Goal: Navigation & Orientation: Find specific page/section

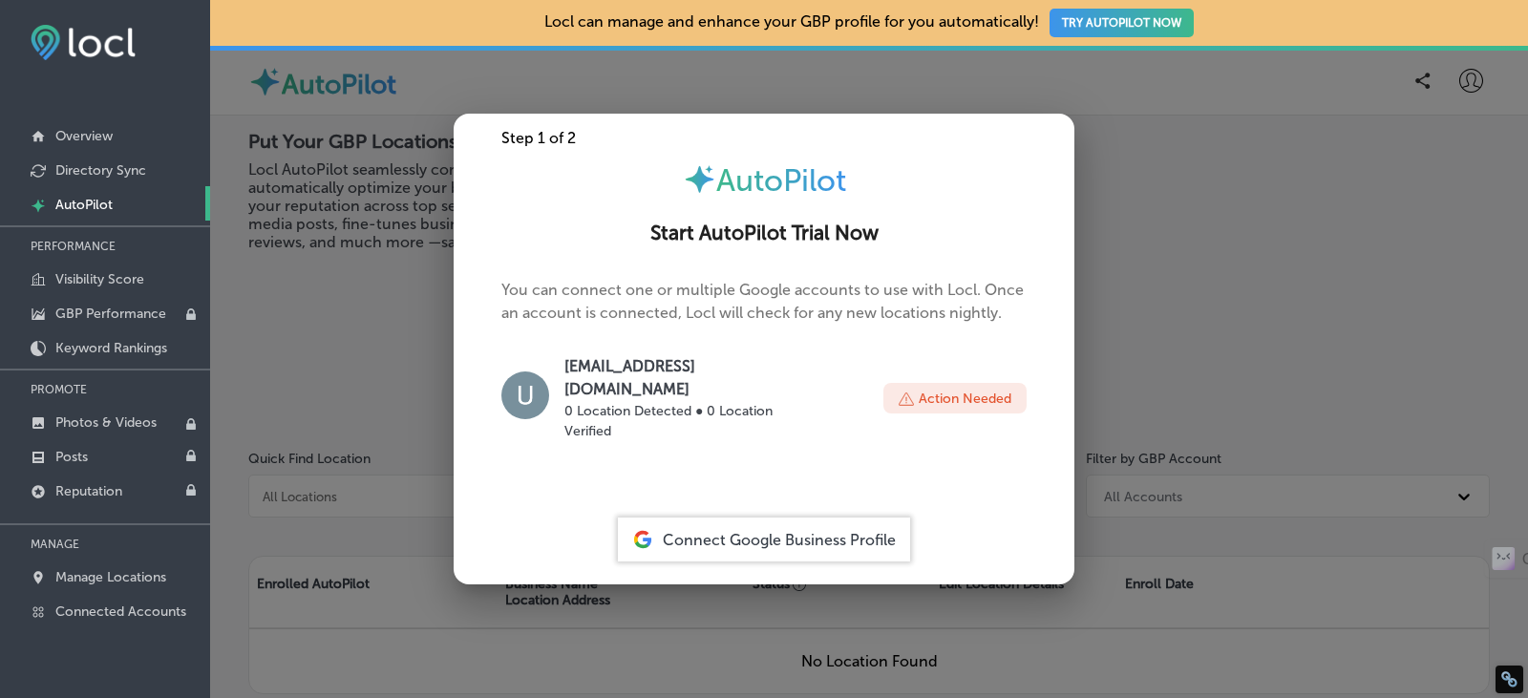
click at [1143, 346] on div at bounding box center [764, 349] width 1528 height 698
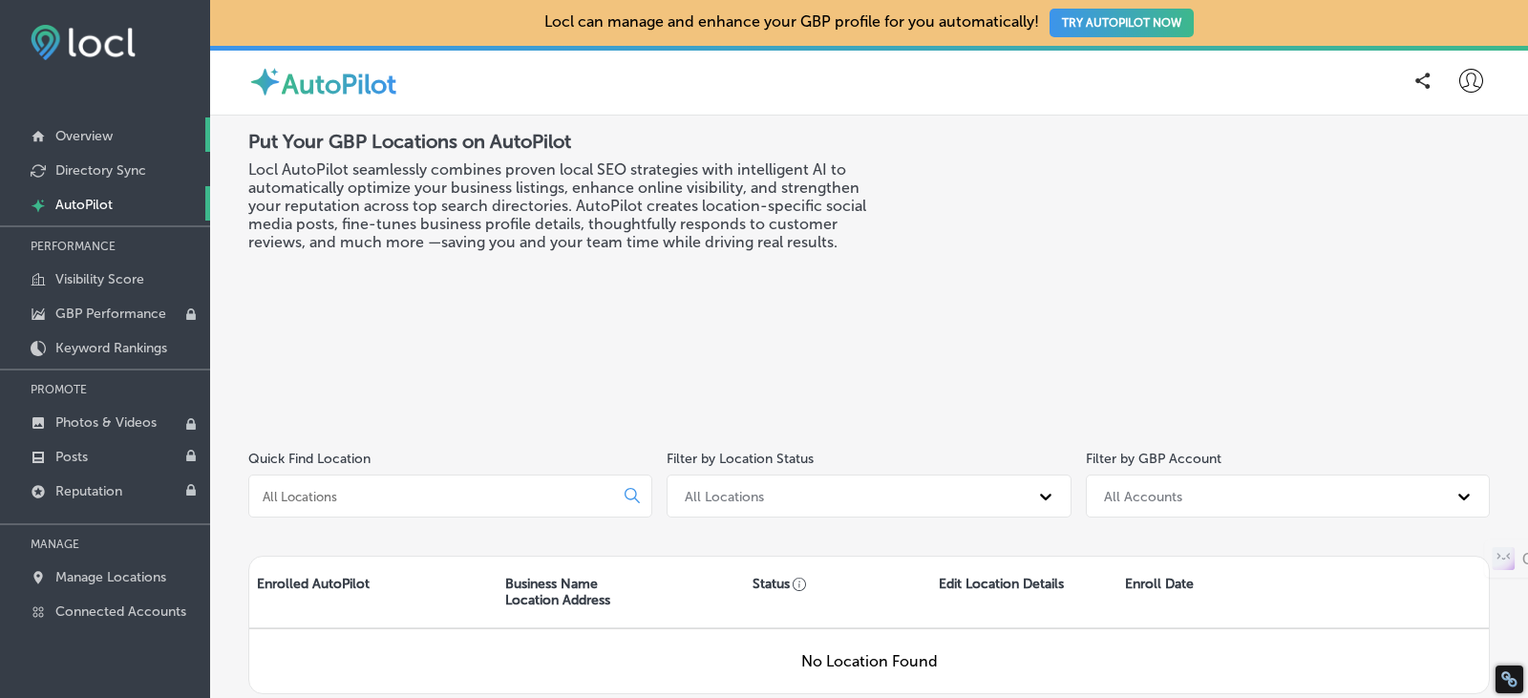
click at [64, 126] on link "Overview" at bounding box center [105, 134] width 210 height 34
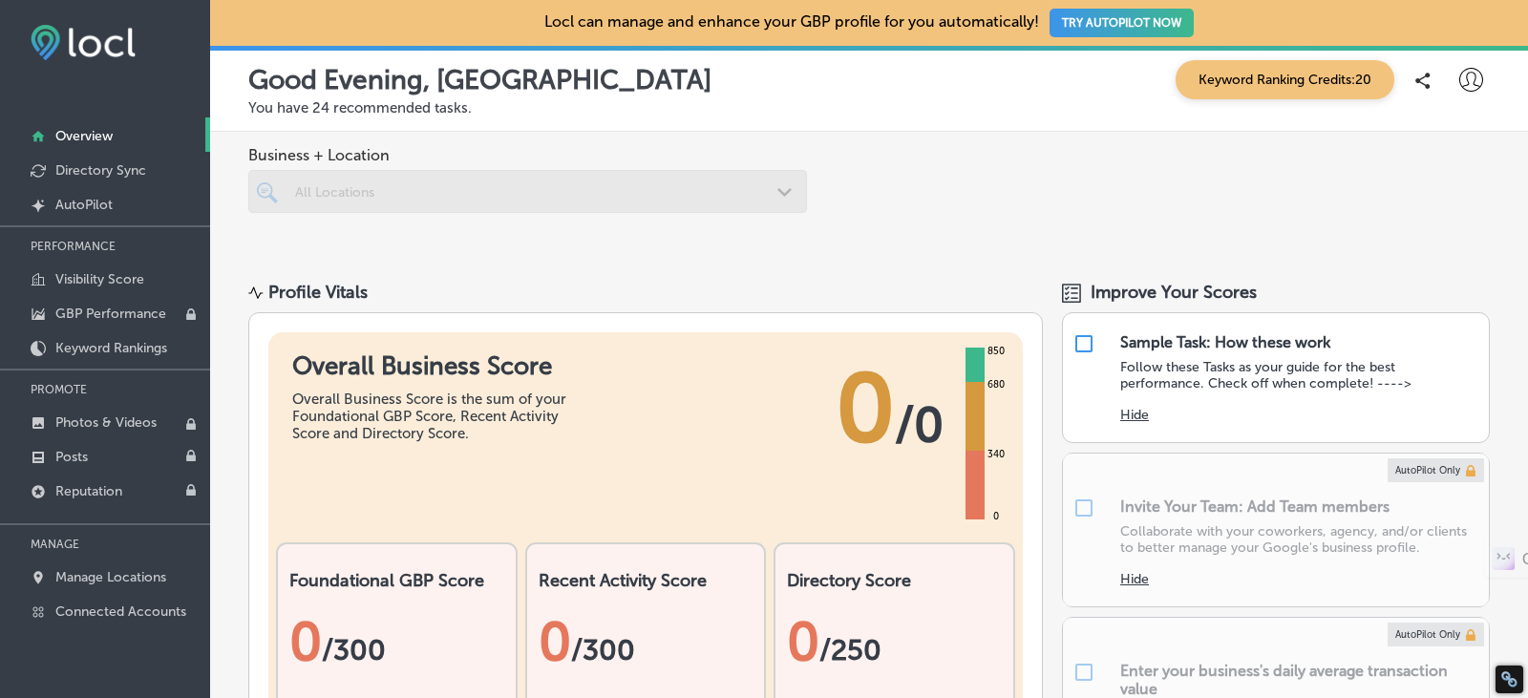
click at [459, 189] on div at bounding box center [527, 191] width 559 height 43
click at [1467, 70] on icon at bounding box center [1471, 80] width 24 height 24
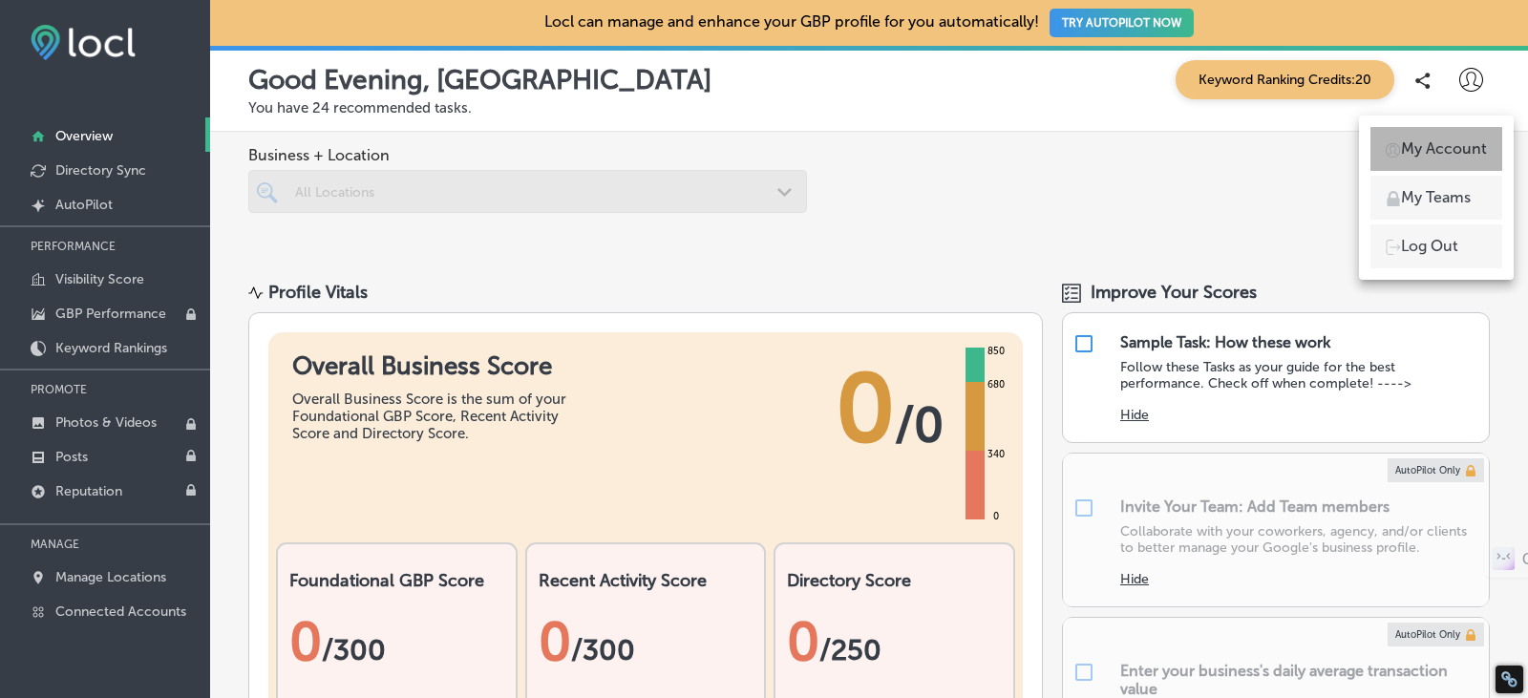
click at [1430, 152] on p "My Account" at bounding box center [1444, 149] width 86 height 23
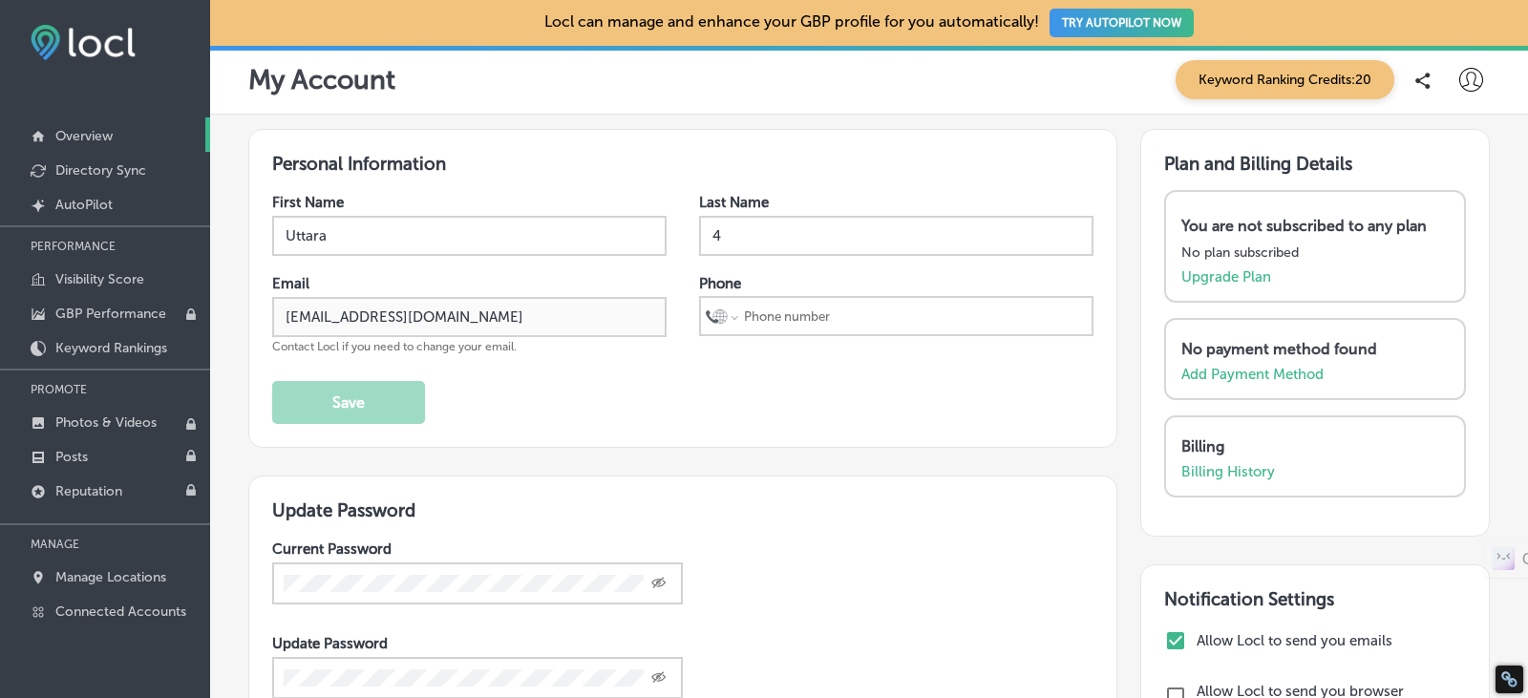
click at [91, 141] on p "Overview" at bounding box center [83, 136] width 57 height 16
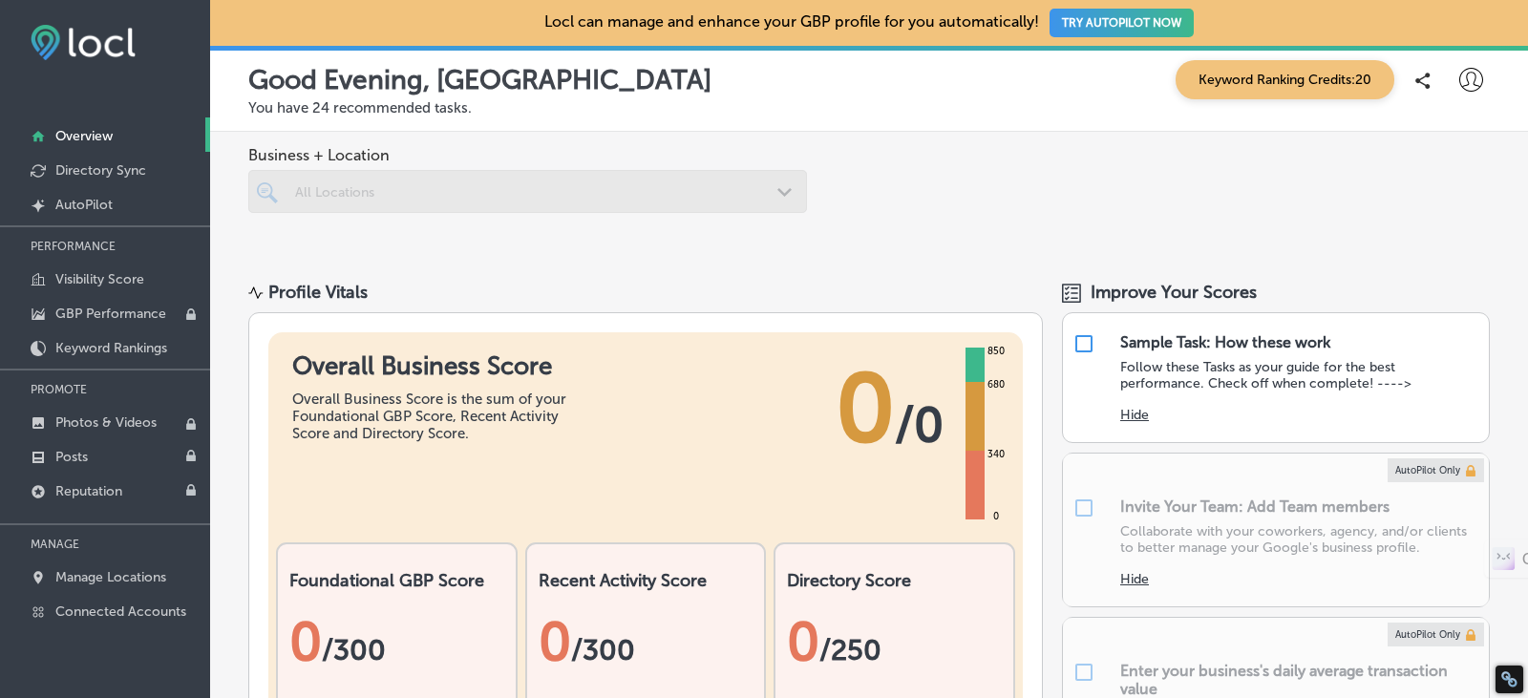
click at [374, 191] on div at bounding box center [527, 191] width 559 height 43
click at [385, 201] on div at bounding box center [527, 191] width 559 height 43
